Goal: Task Accomplishment & Management: Use online tool/utility

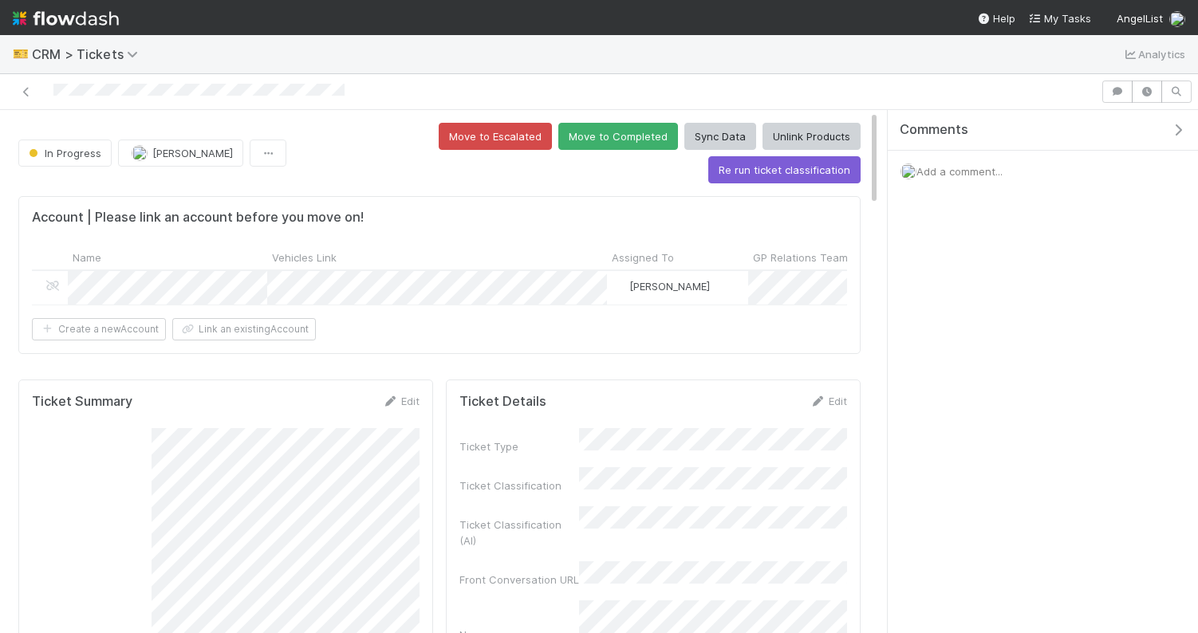
click at [432, 65] on div "🎫 CRM > Tickets Analytics" at bounding box center [599, 54] width 1198 height 38
click at [558, 134] on button "Move to Completed" at bounding box center [618, 136] width 120 height 27
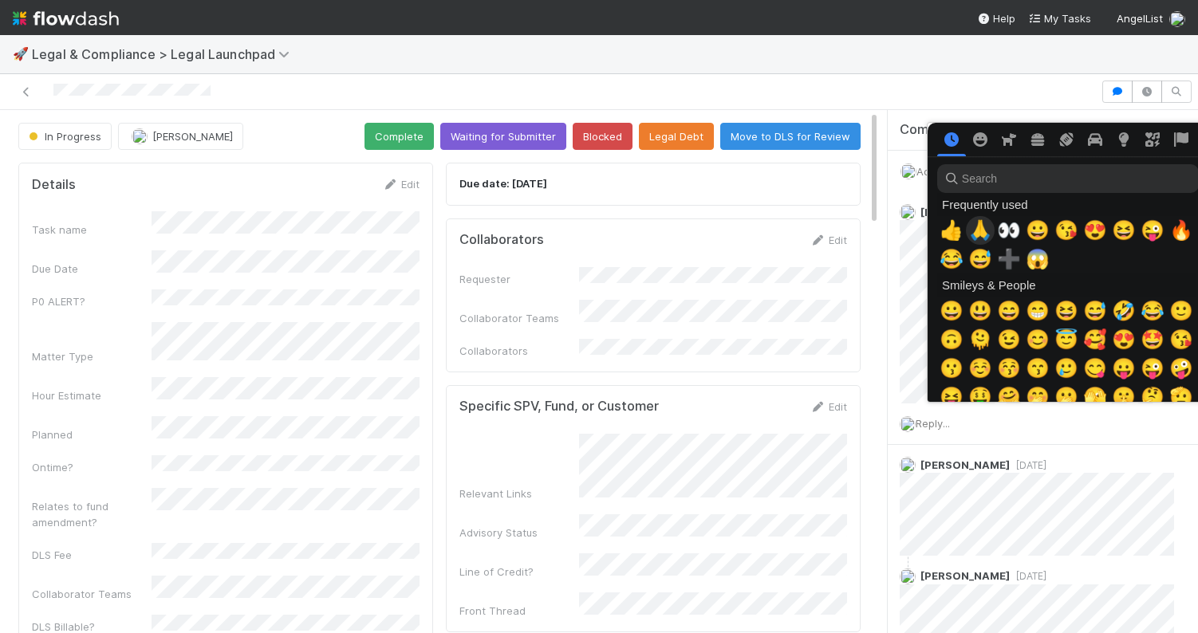
click at [980, 228] on span "🙏" at bounding box center [980, 230] width 24 height 22
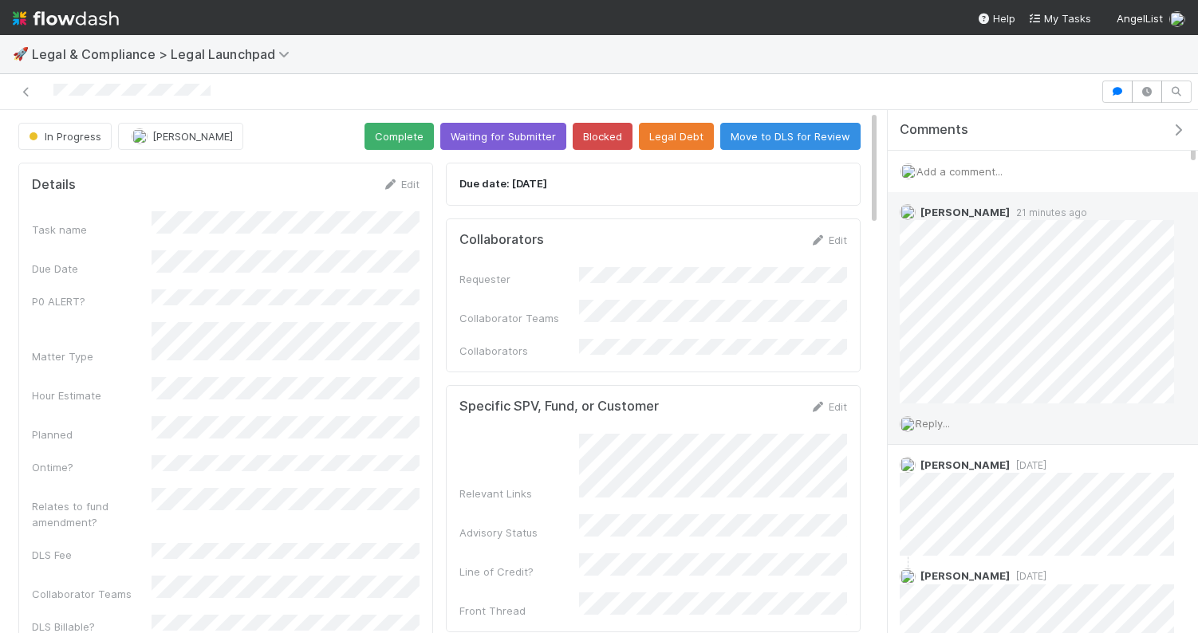
click at [944, 423] on span "Reply..." at bounding box center [933, 423] width 34 height 13
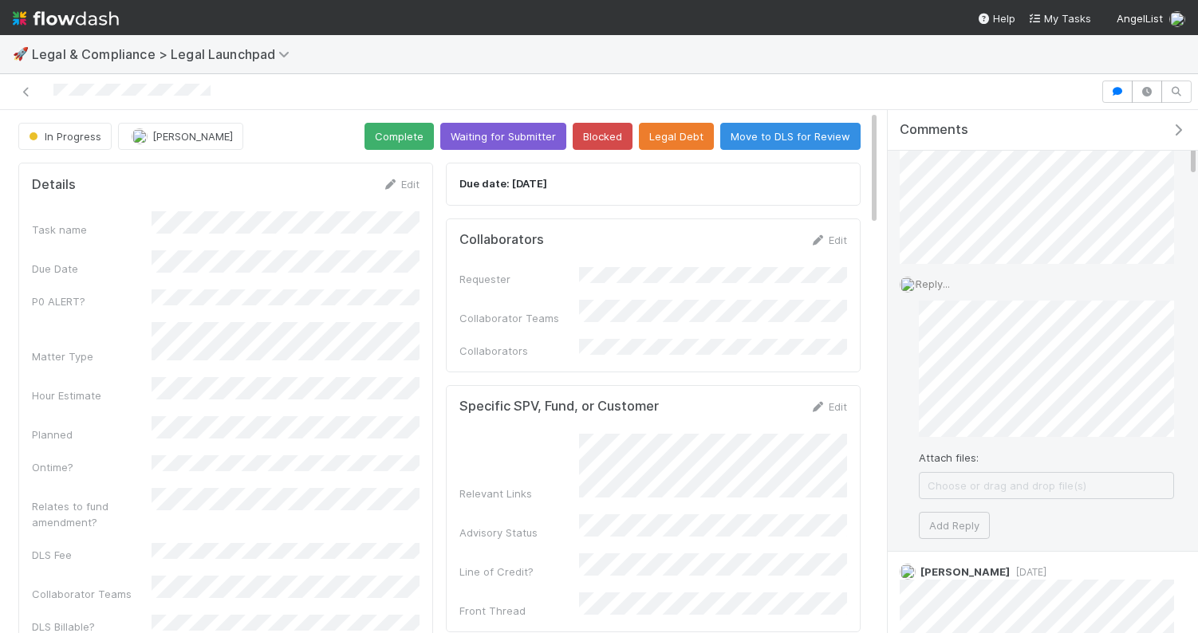
scroll to position [148, 0]
click at [947, 506] on button "Add Reply" at bounding box center [954, 517] width 71 height 27
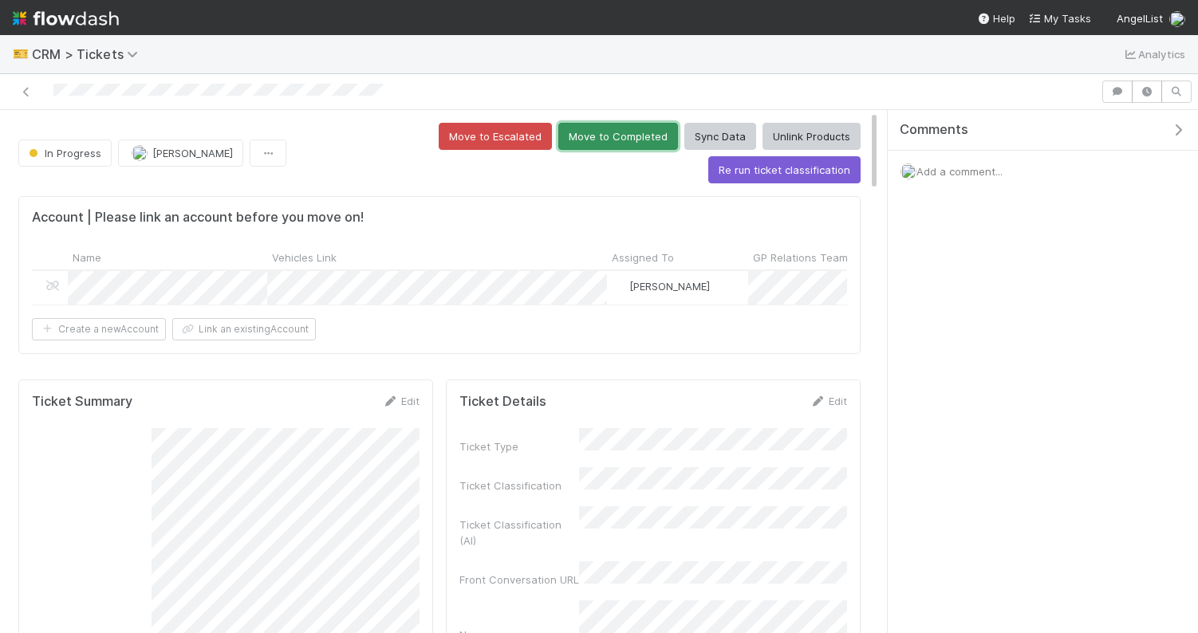
click at [558, 135] on button "Move to Completed" at bounding box center [618, 136] width 120 height 27
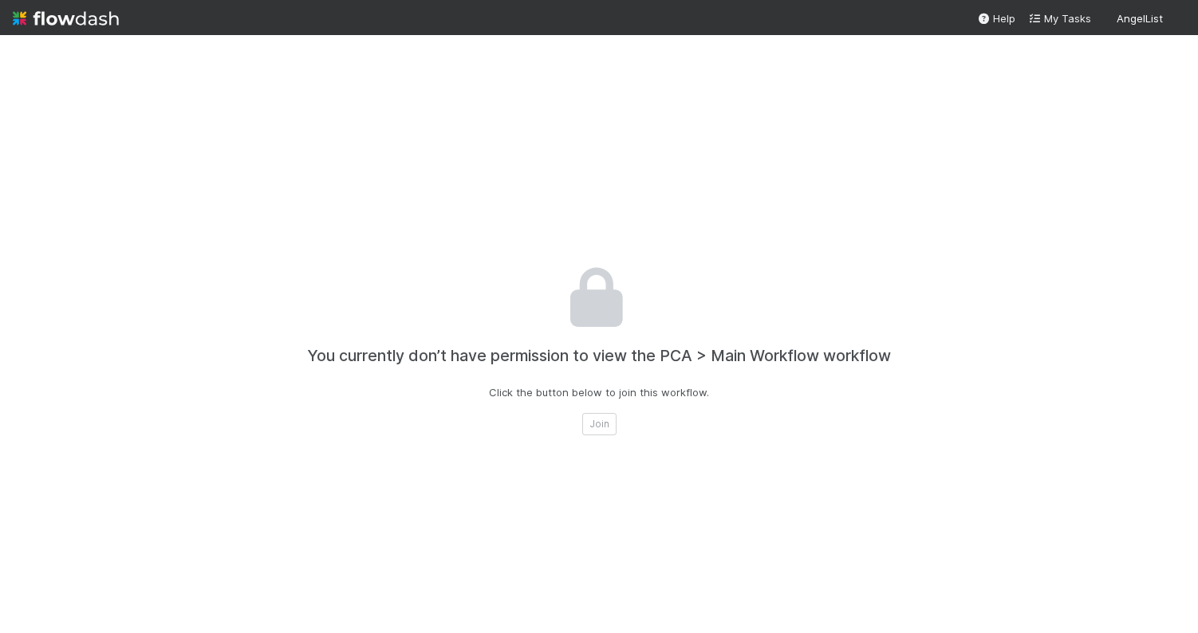
click at [546, 275] on div "You currently don’t have permission to view the PCA > Main Workflow workflow Cl…" at bounding box center [598, 351] width 885 height 633
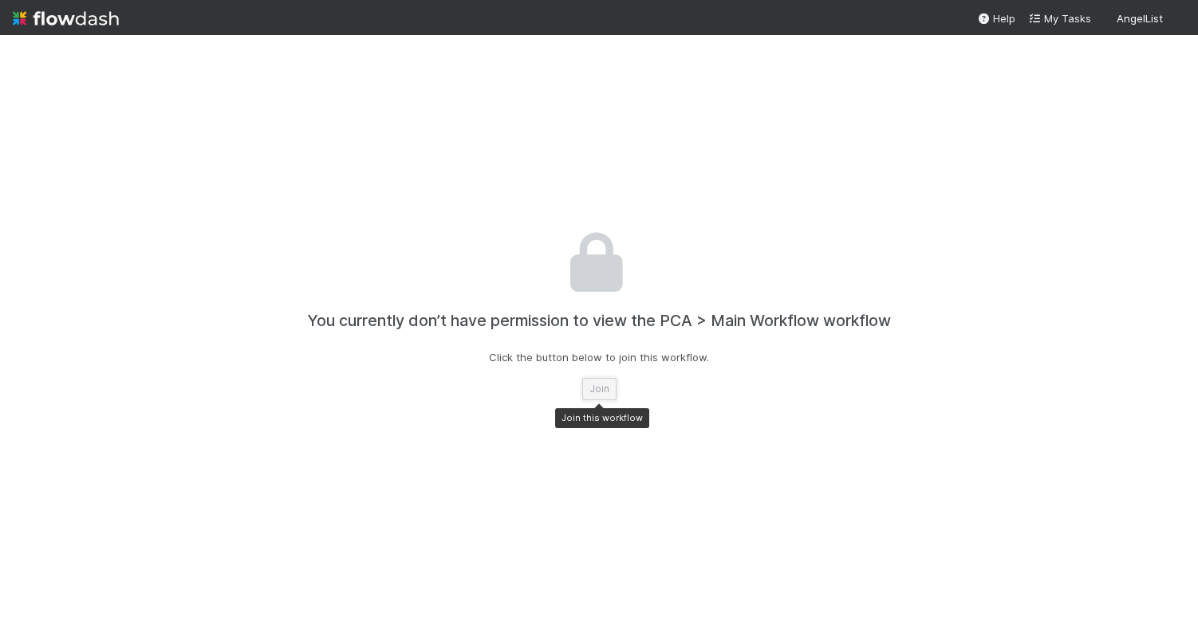
click at [608, 388] on button "Join" at bounding box center [599, 389] width 34 height 22
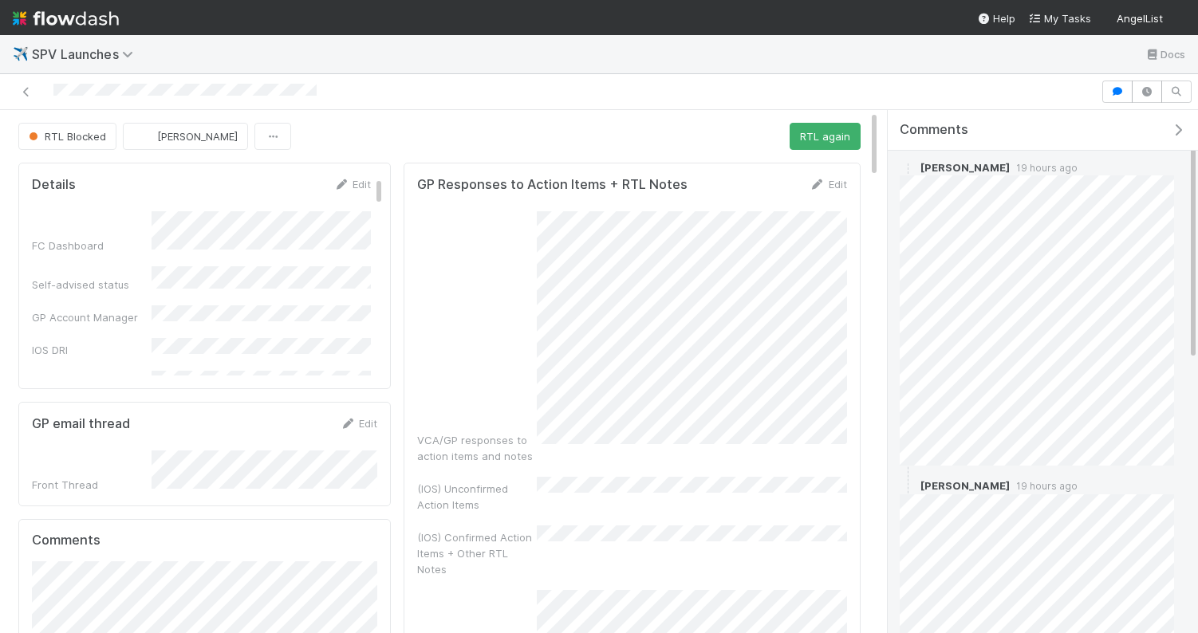
scroll to position [51, 0]
